Goal: Navigation & Orientation: Find specific page/section

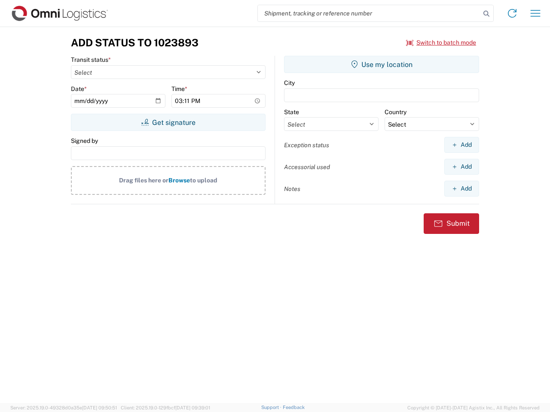
click at [369, 13] on input "search" at bounding box center [369, 13] width 223 height 16
click at [486, 14] on icon at bounding box center [486, 14] width 12 height 12
click at [512, 13] on icon at bounding box center [512, 13] width 14 height 14
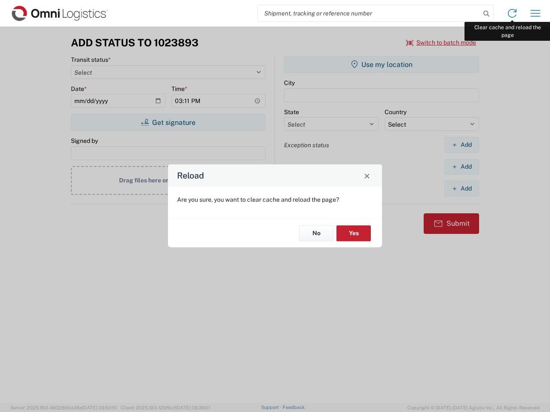
click at [535, 13] on div "Reload Are you sure, you want to clear cache and reload the page? No Yes" at bounding box center [275, 206] width 550 height 412
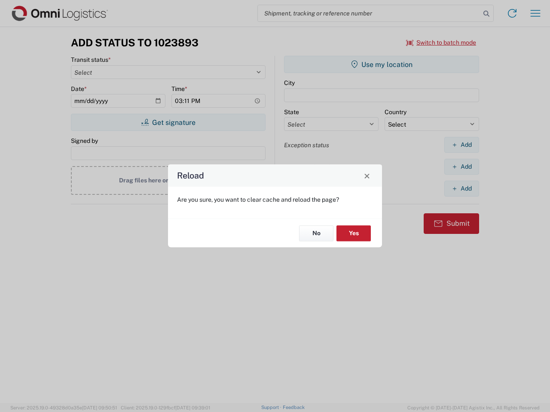
click at [441, 43] on div "Reload Are you sure, you want to clear cache and reload the page? No Yes" at bounding box center [275, 206] width 550 height 412
click at [168, 122] on div "Reload Are you sure, you want to clear cache and reload the page? No Yes" at bounding box center [275, 206] width 550 height 412
click at [381, 64] on div "Reload Are you sure, you want to clear cache and reload the page? No Yes" at bounding box center [275, 206] width 550 height 412
click at [461, 145] on div "Reload Are you sure, you want to clear cache and reload the page? No Yes" at bounding box center [275, 206] width 550 height 412
click at [461, 167] on div "Reload Are you sure, you want to clear cache and reload the page? No Yes" at bounding box center [275, 206] width 550 height 412
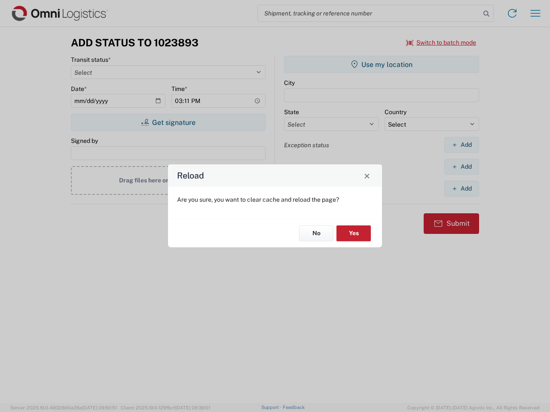
click at [461, 189] on div "Reload Are you sure, you want to clear cache and reload the page? No Yes" at bounding box center [275, 206] width 550 height 412
